Goal: Transaction & Acquisition: Purchase product/service

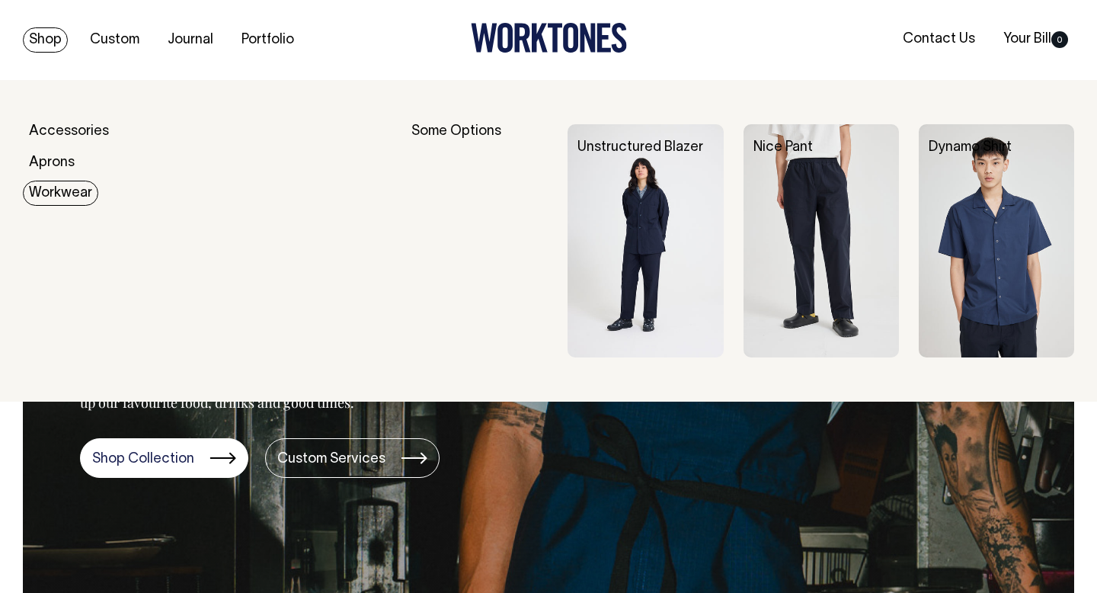
click at [62, 181] on link "Workwear" at bounding box center [60, 193] width 75 height 25
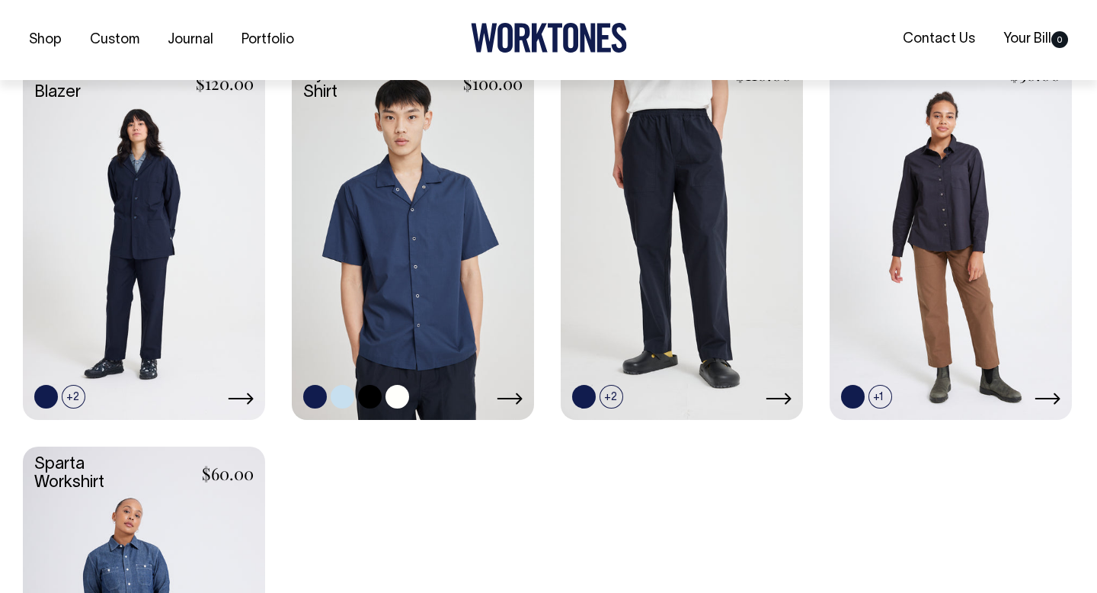
click at [427, 271] on link at bounding box center [413, 236] width 242 height 360
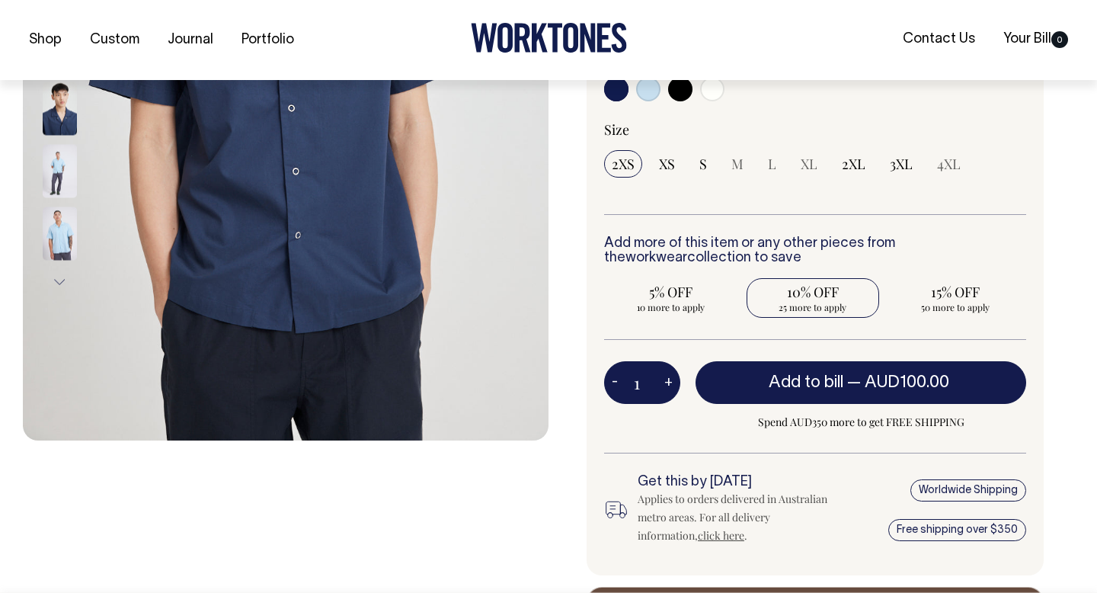
scroll to position [429, 0]
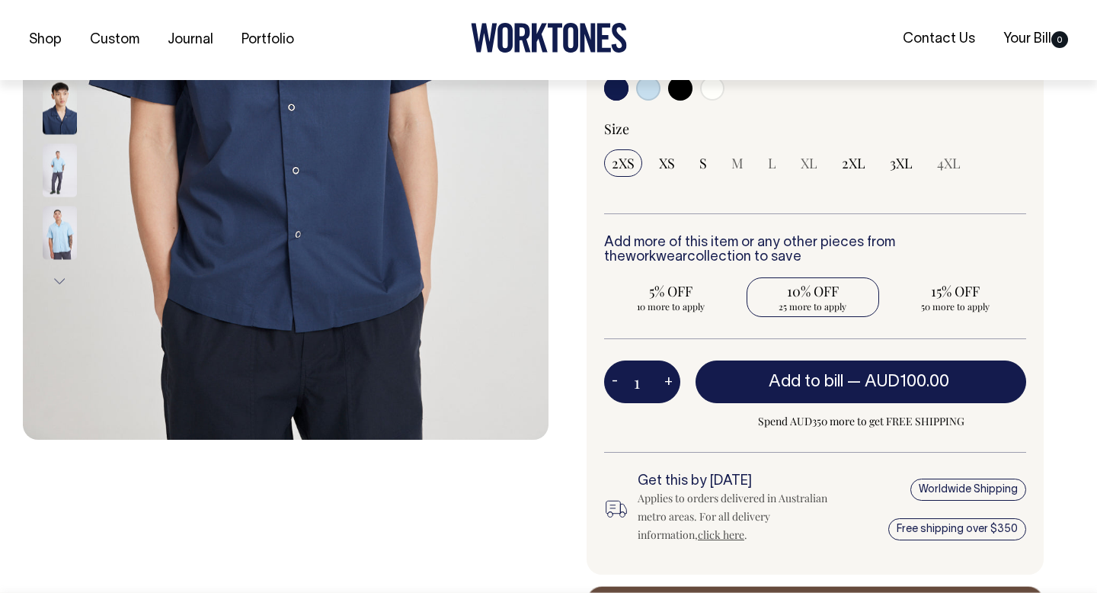
click at [805, 293] on span "10% OFF" at bounding box center [813, 291] width 118 height 18
click at [805, 293] on input "10% OFF 25 more to apply" at bounding box center [813, 297] width 133 height 40
radio input "true"
type input "25"
radio input "true"
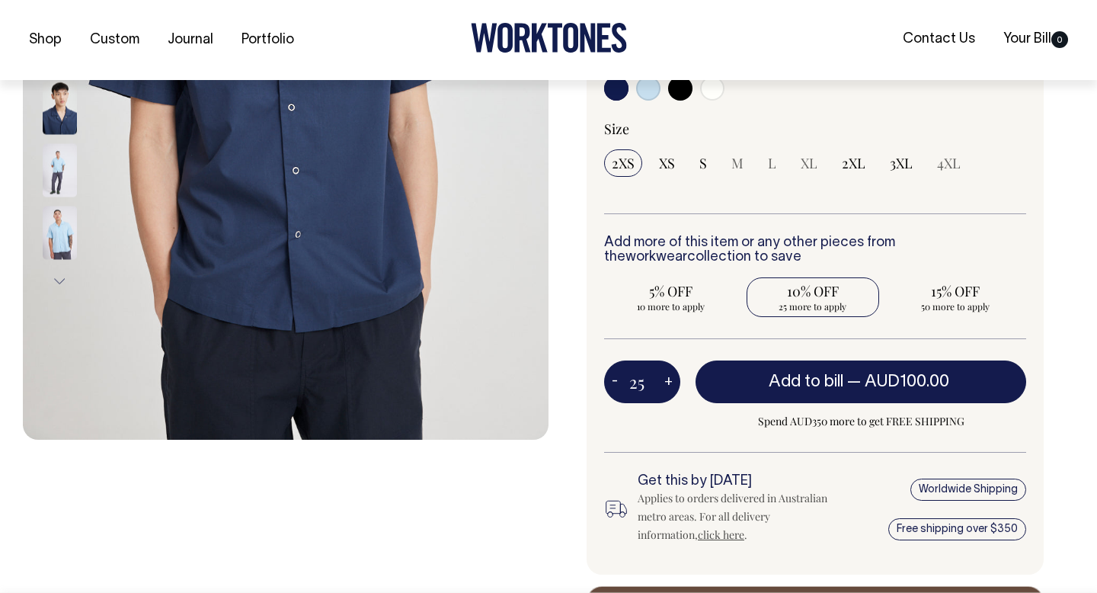
select select
type input "25"
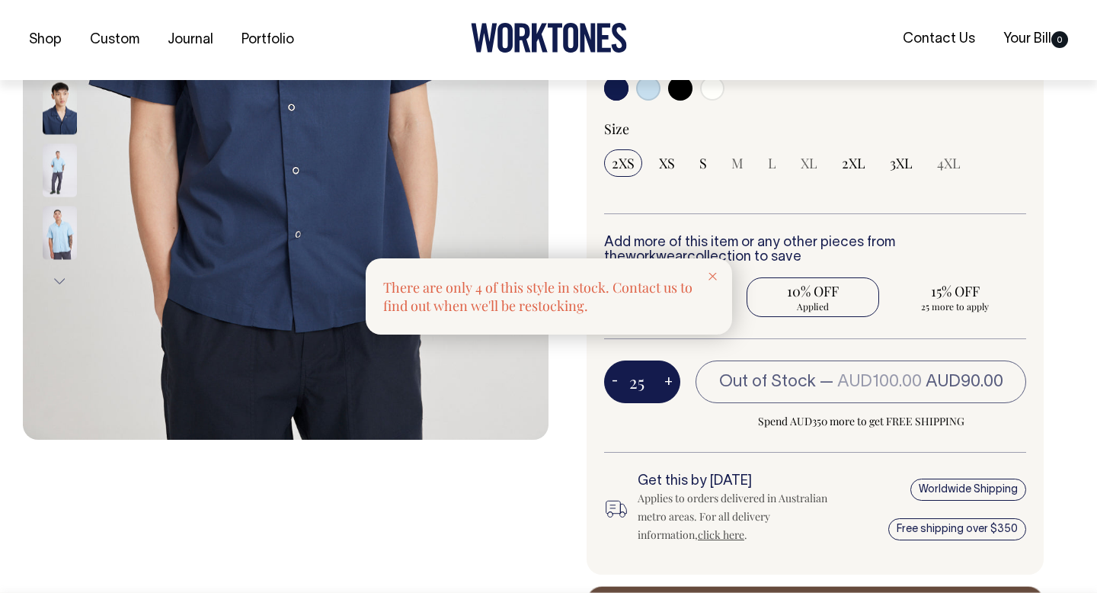
click at [769, 166] on div at bounding box center [548, 296] width 1097 height 593
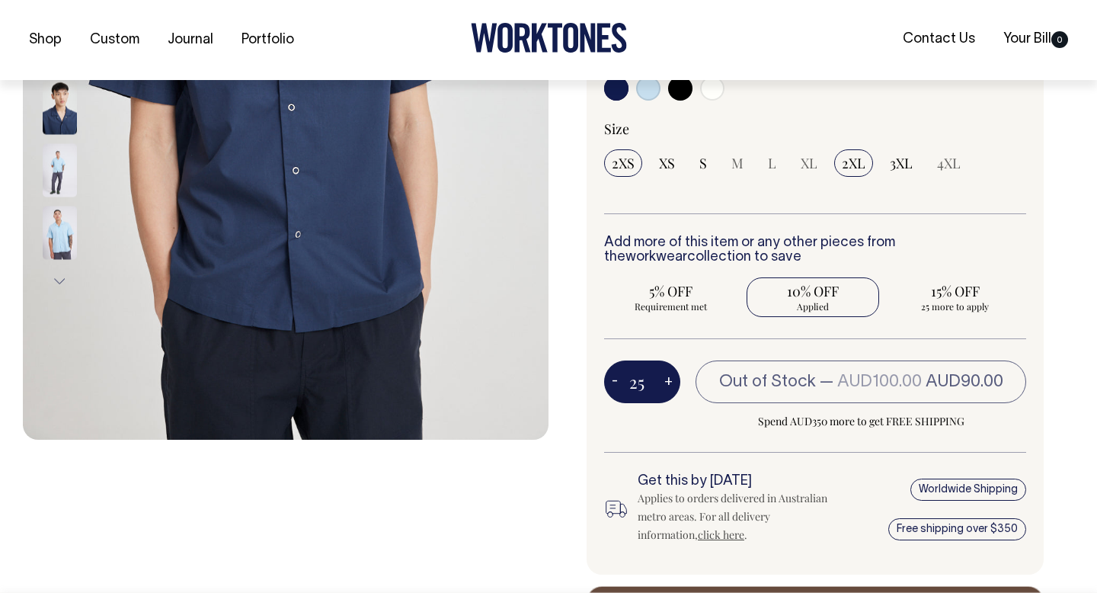
click at [852, 165] on span "2XL" at bounding box center [854, 163] width 24 height 18
click at [852, 165] on input "2XL" at bounding box center [853, 162] width 39 height 27
radio input "true"
type input "8"
radio input "false"
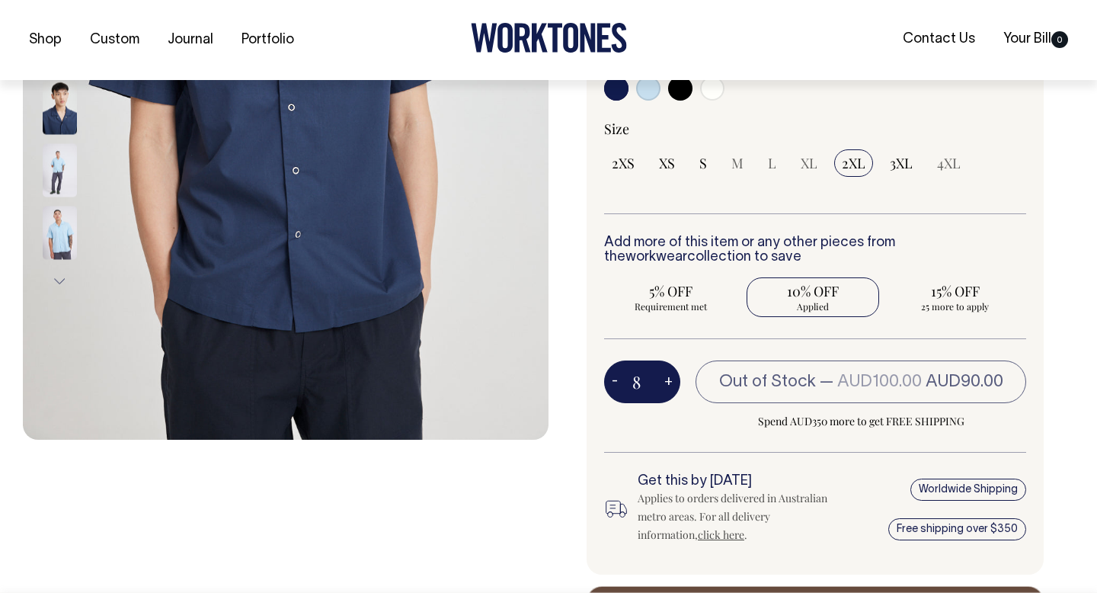
select select "2XL"
type input "8"
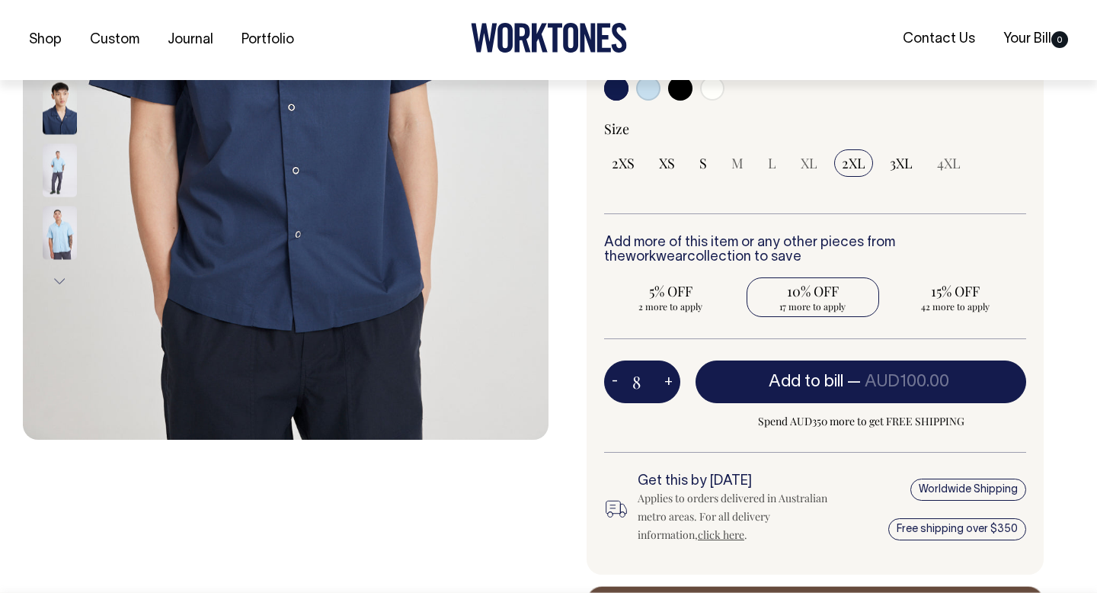
click at [804, 302] on span "17 more to apply" at bounding box center [813, 306] width 118 height 12
click at [804, 302] on input "10% OFF 17 more to apply" at bounding box center [813, 297] width 133 height 40
radio input "true"
type input "25"
radio input "true"
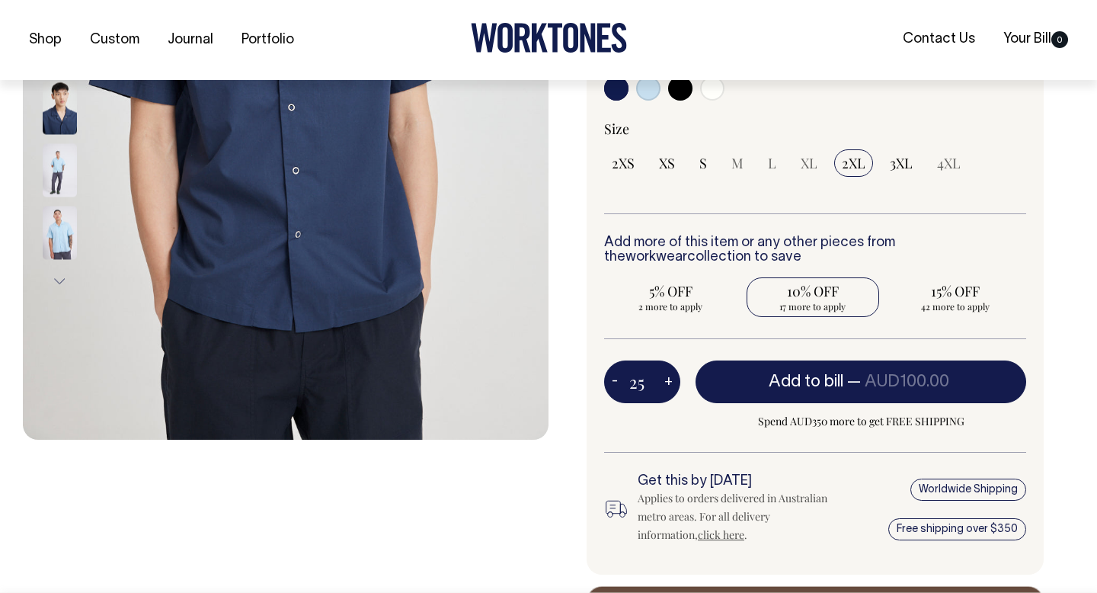
select select
type input "25"
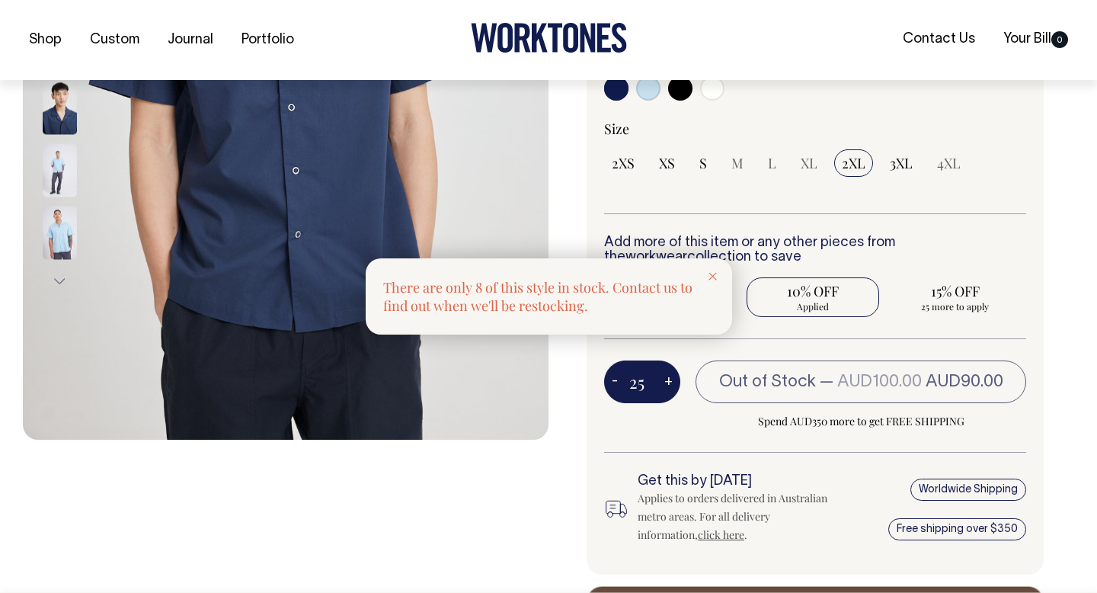
click at [712, 273] on icon at bounding box center [713, 277] width 8 height 8
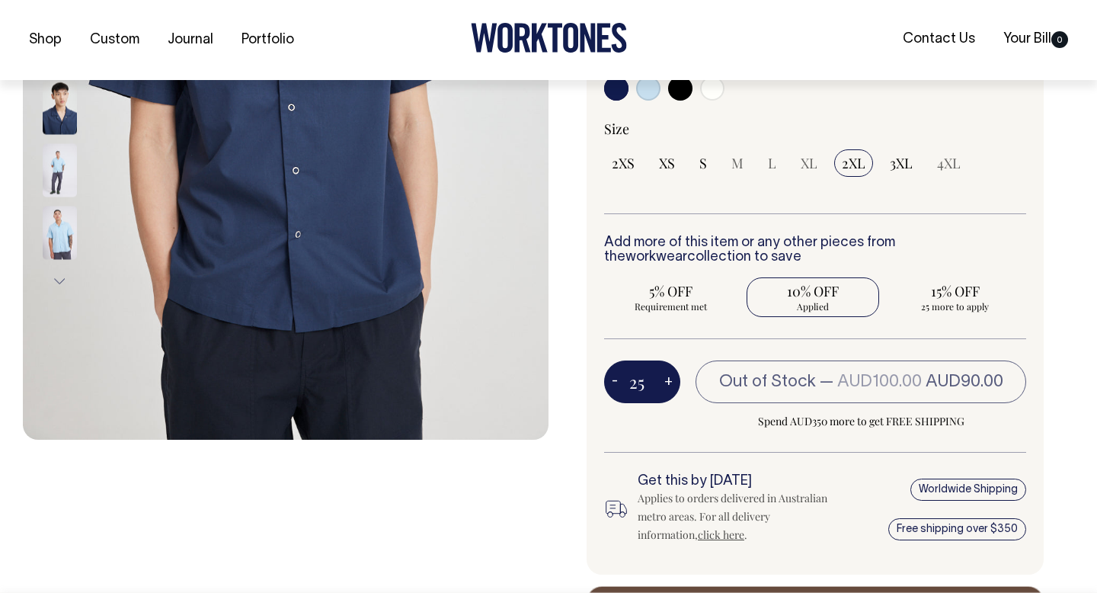
click at [828, 51] on div "Shop Custom Journal Portfolio Contact Us Your Bill 0" at bounding box center [548, 40] width 1097 height 80
click at [797, 78] on div "Shop Custom Journal Portfolio Contact Us Your Bill 0" at bounding box center [548, 40] width 1097 height 80
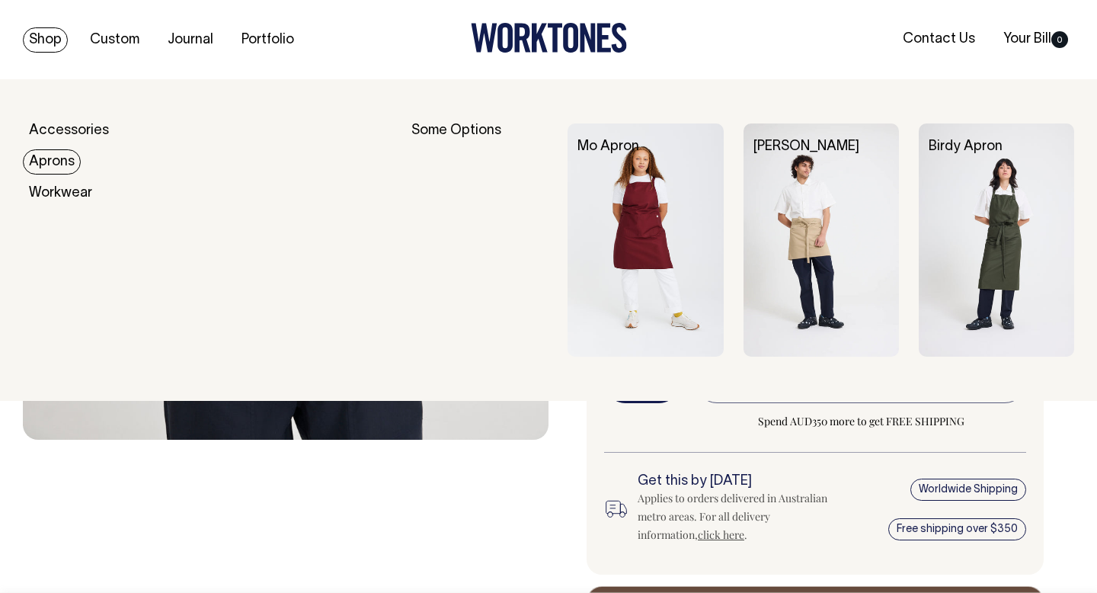
click at [47, 169] on link "Aprons" at bounding box center [52, 161] width 58 height 25
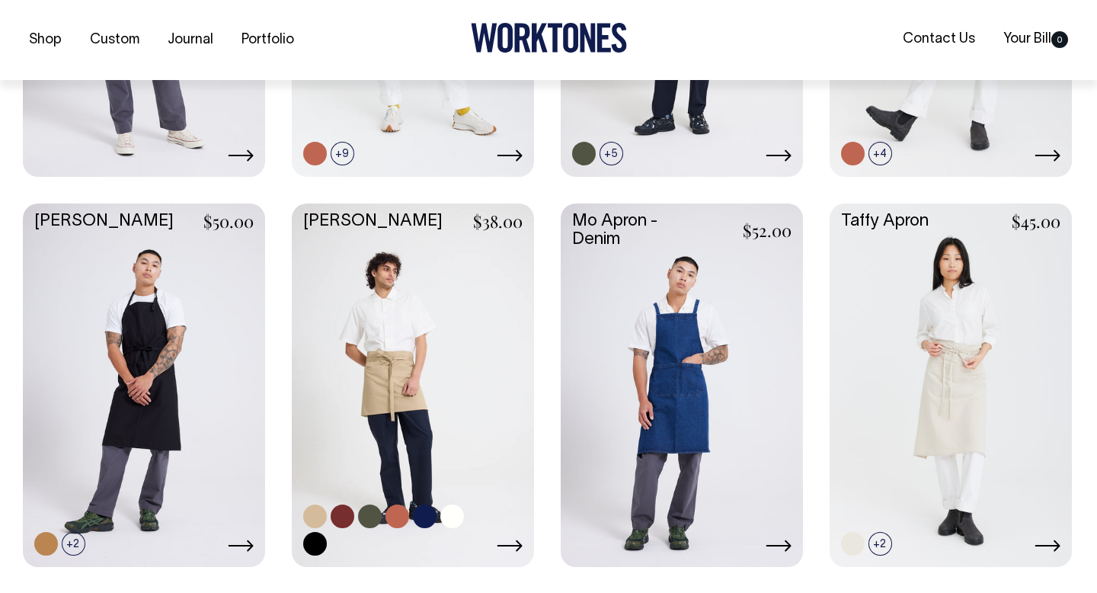
scroll to position [656, 0]
click at [309, 521] on link at bounding box center [315, 516] width 24 height 24
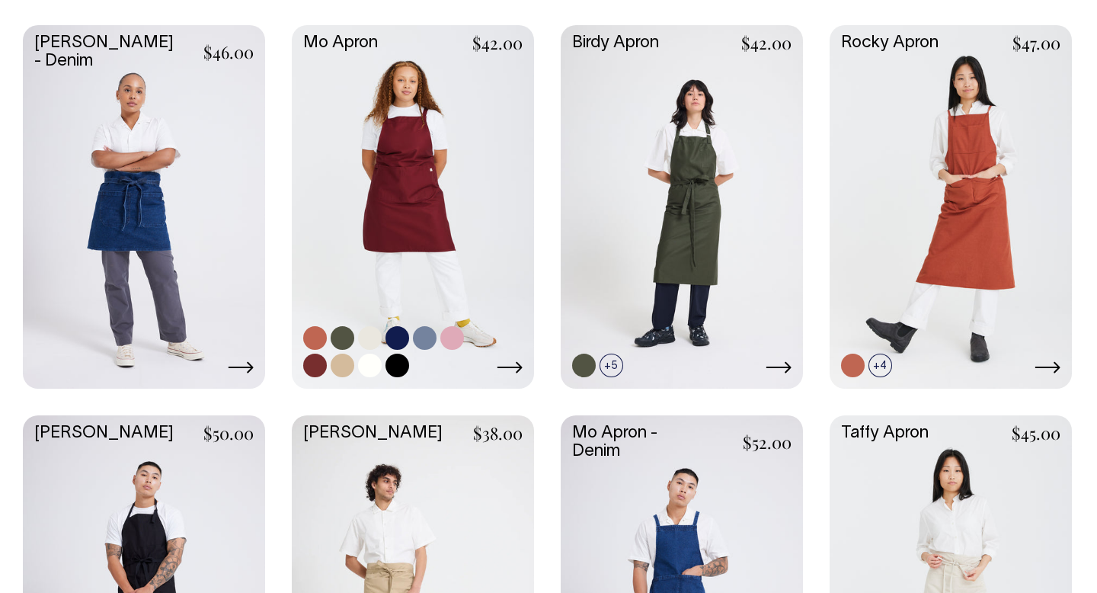
scroll to position [443, 0]
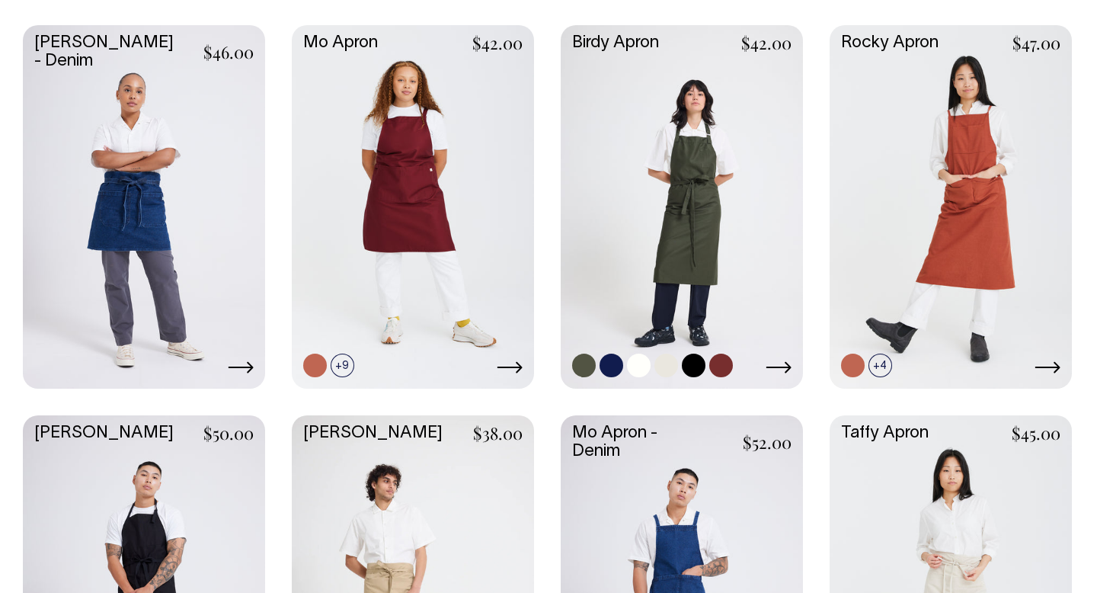
click at [680, 153] on link at bounding box center [682, 205] width 242 height 360
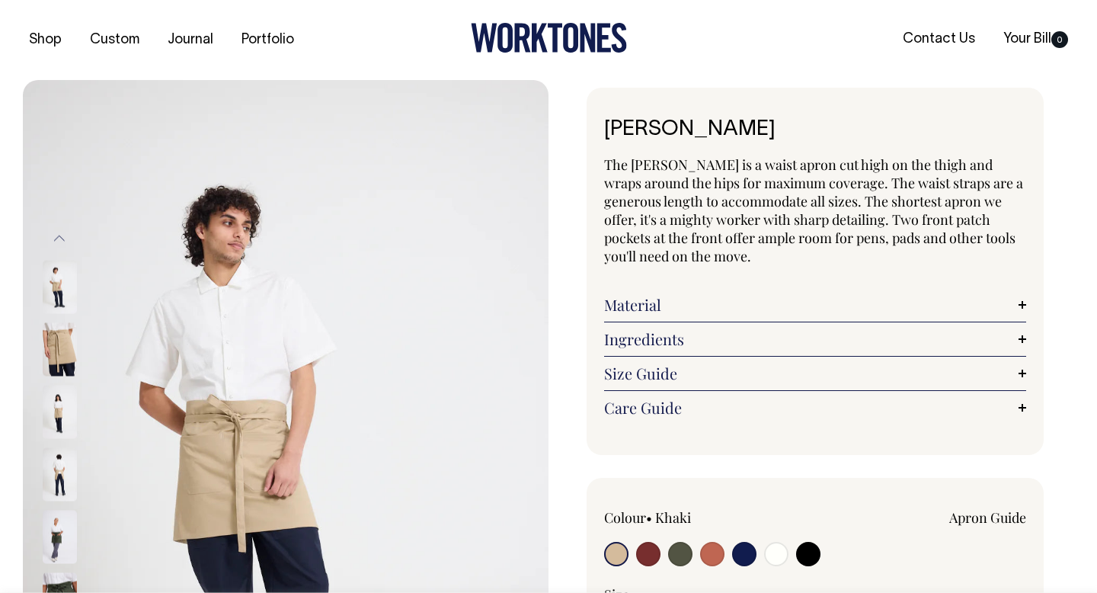
radio input "true"
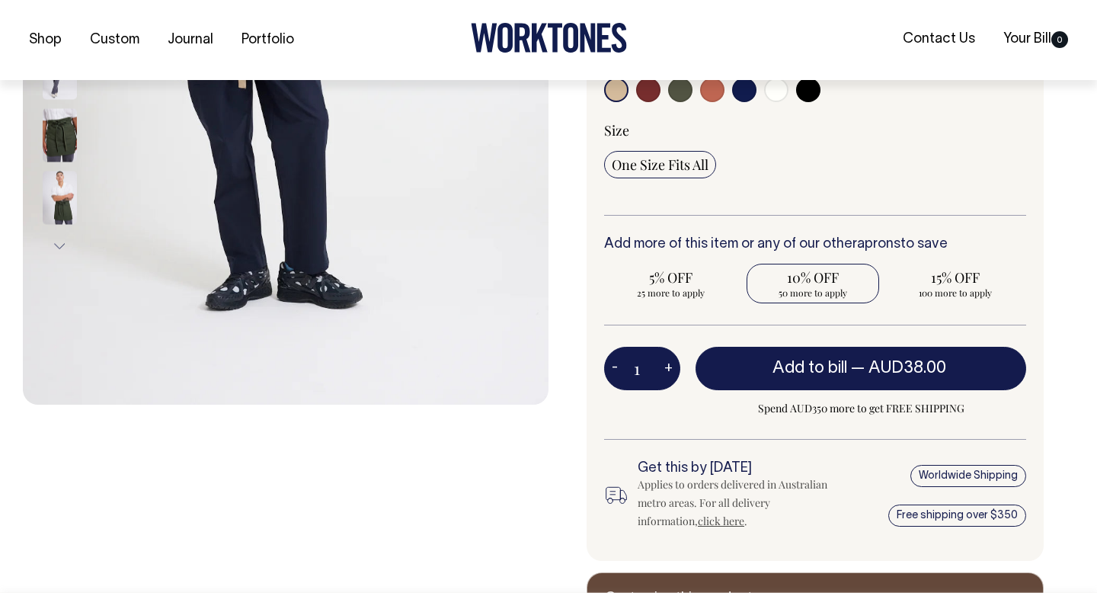
scroll to position [465, 0]
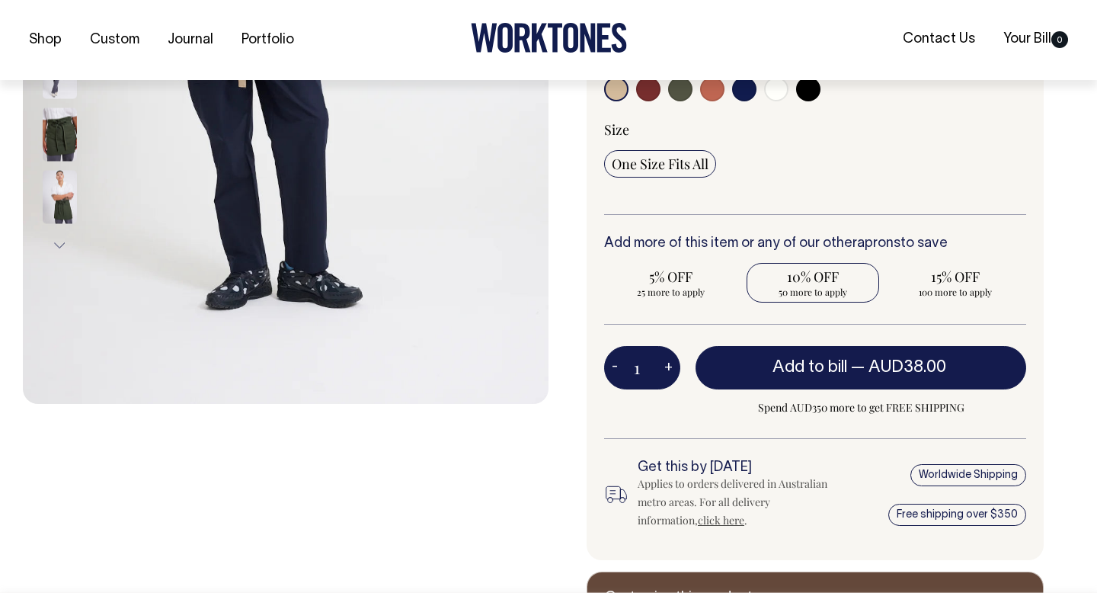
click at [801, 279] on span "10% OFF" at bounding box center [813, 276] width 118 height 18
click at [801, 279] on input "10% OFF 50 more to apply" at bounding box center [813, 283] width 133 height 40
radio input "true"
type input "50"
radio input "true"
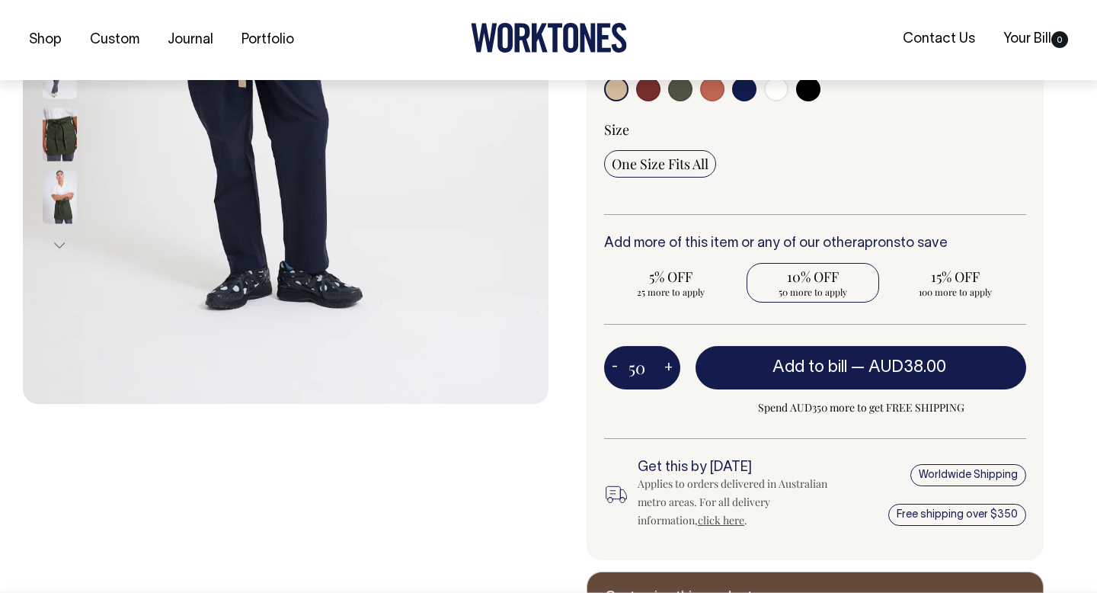
select select
type input "50"
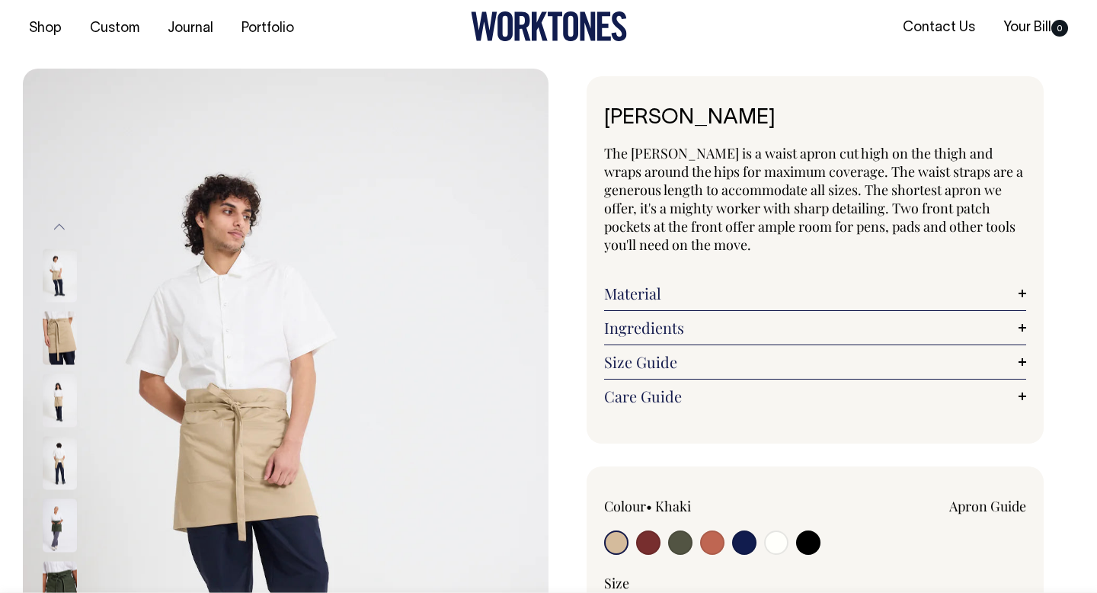
scroll to position [9, 0]
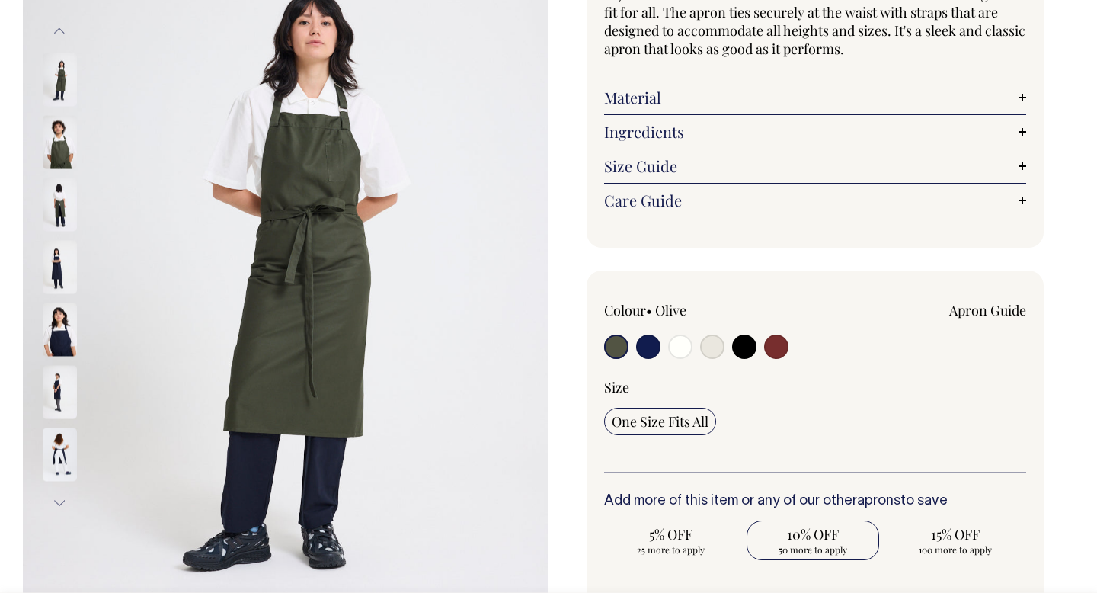
click at [812, 536] on span "10% OFF" at bounding box center [813, 534] width 118 height 18
click at [812, 536] on input "10% OFF 50 more to apply" at bounding box center [813, 540] width 133 height 40
radio input "true"
type input "50"
radio input "true"
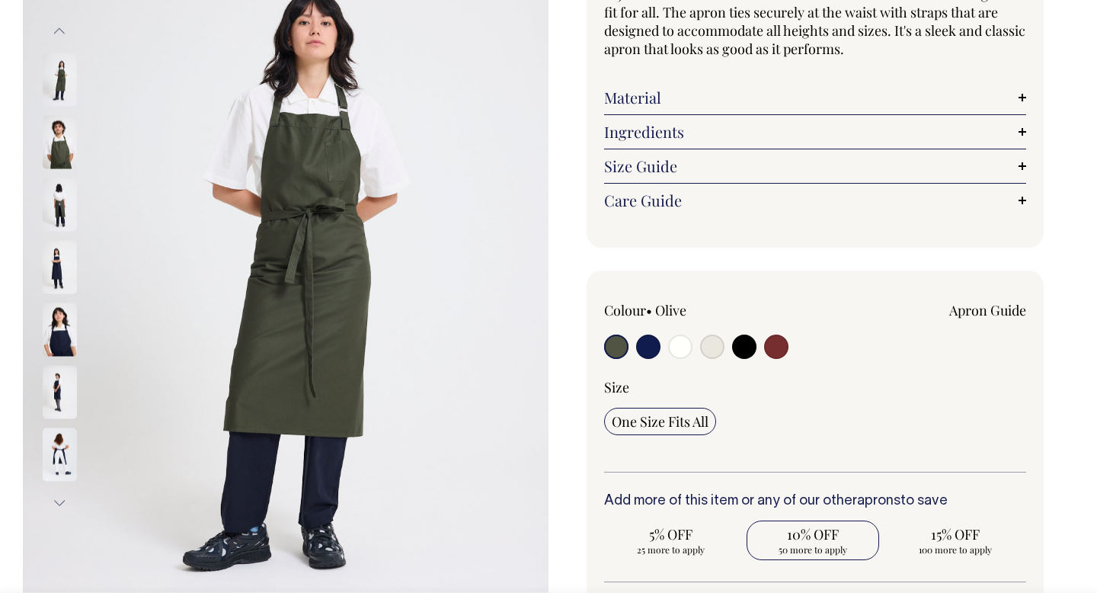
select select
type input "50"
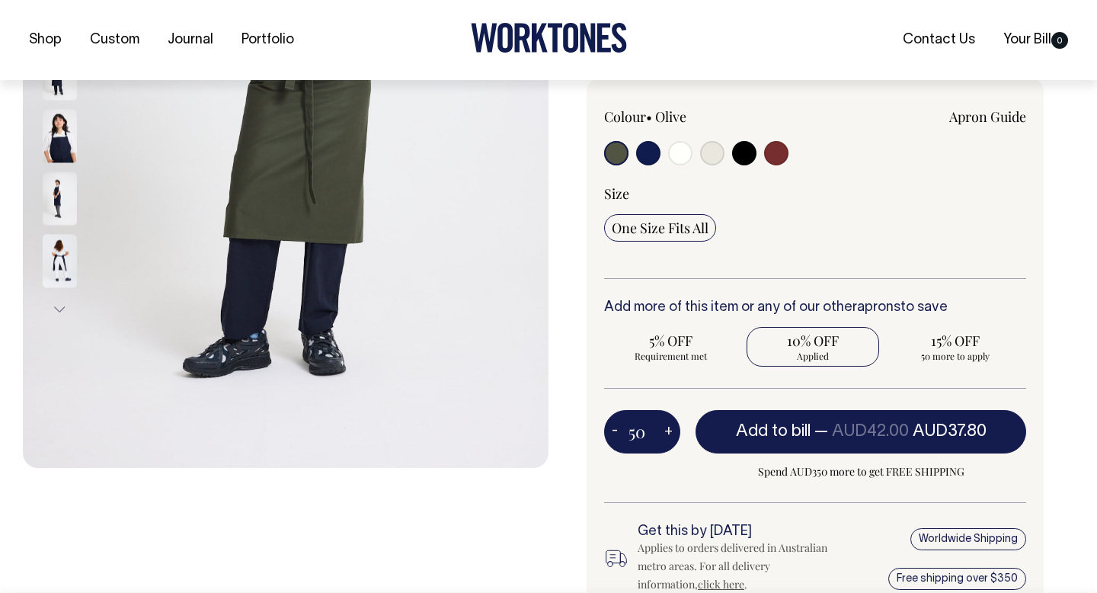
scroll to position [402, 0]
